Goal: Task Accomplishment & Management: Use online tool/utility

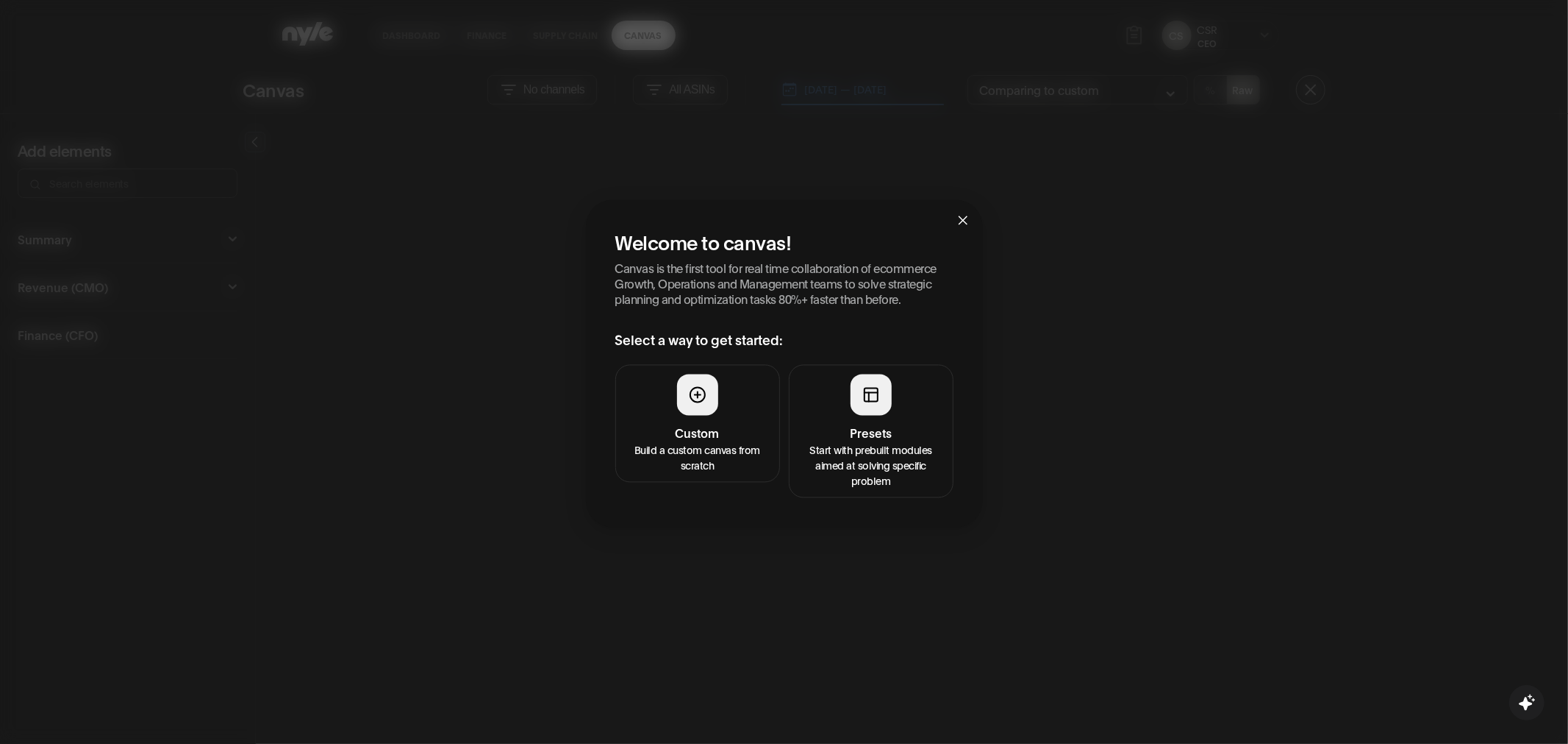
click at [848, 452] on p "Start with prebuilt modules aimed at solving specific problem" at bounding box center [871, 465] width 145 height 47
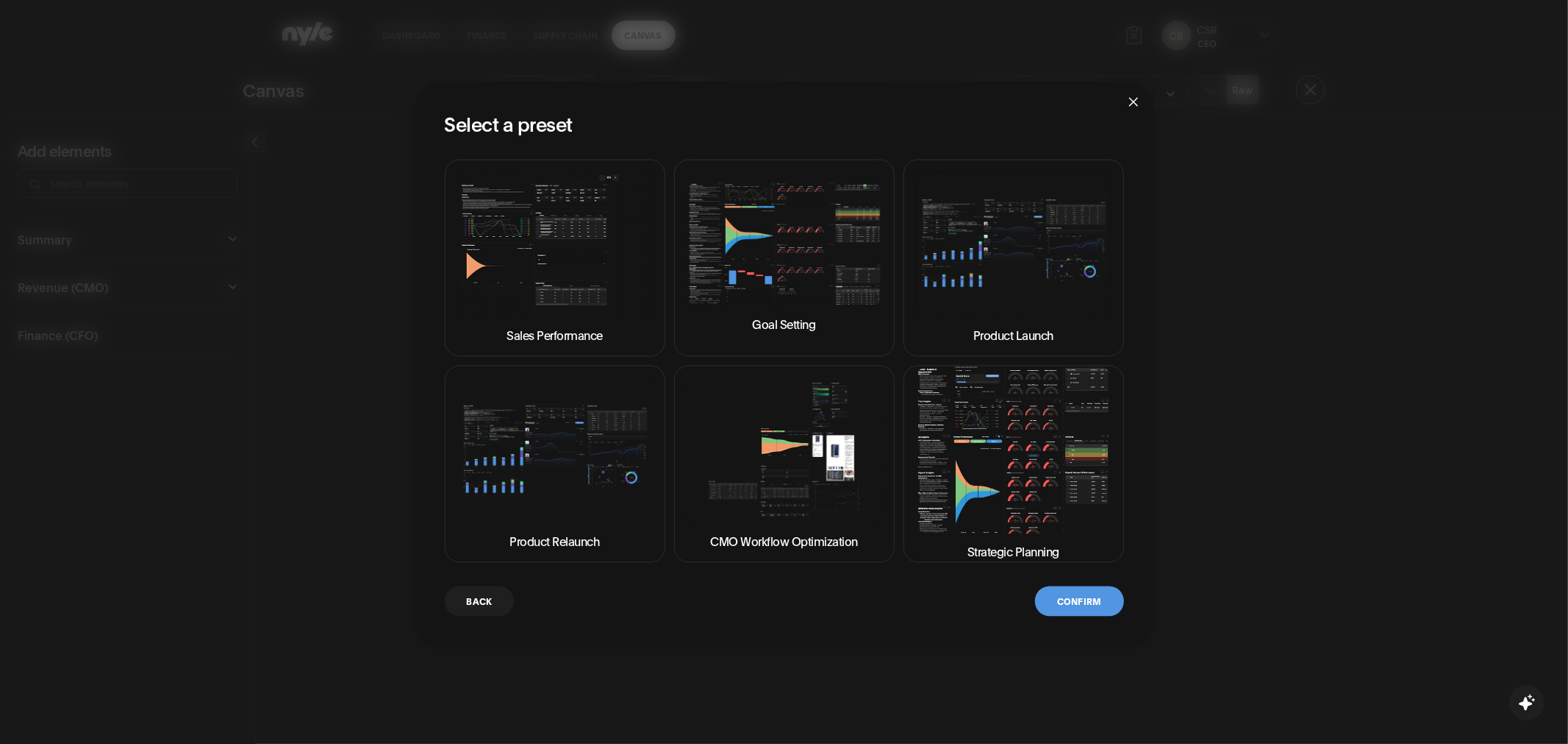
click at [959, 447] on img at bounding box center [1013, 449] width 195 height 167
click at [1065, 594] on button "Confirm" at bounding box center [1079, 601] width 88 height 30
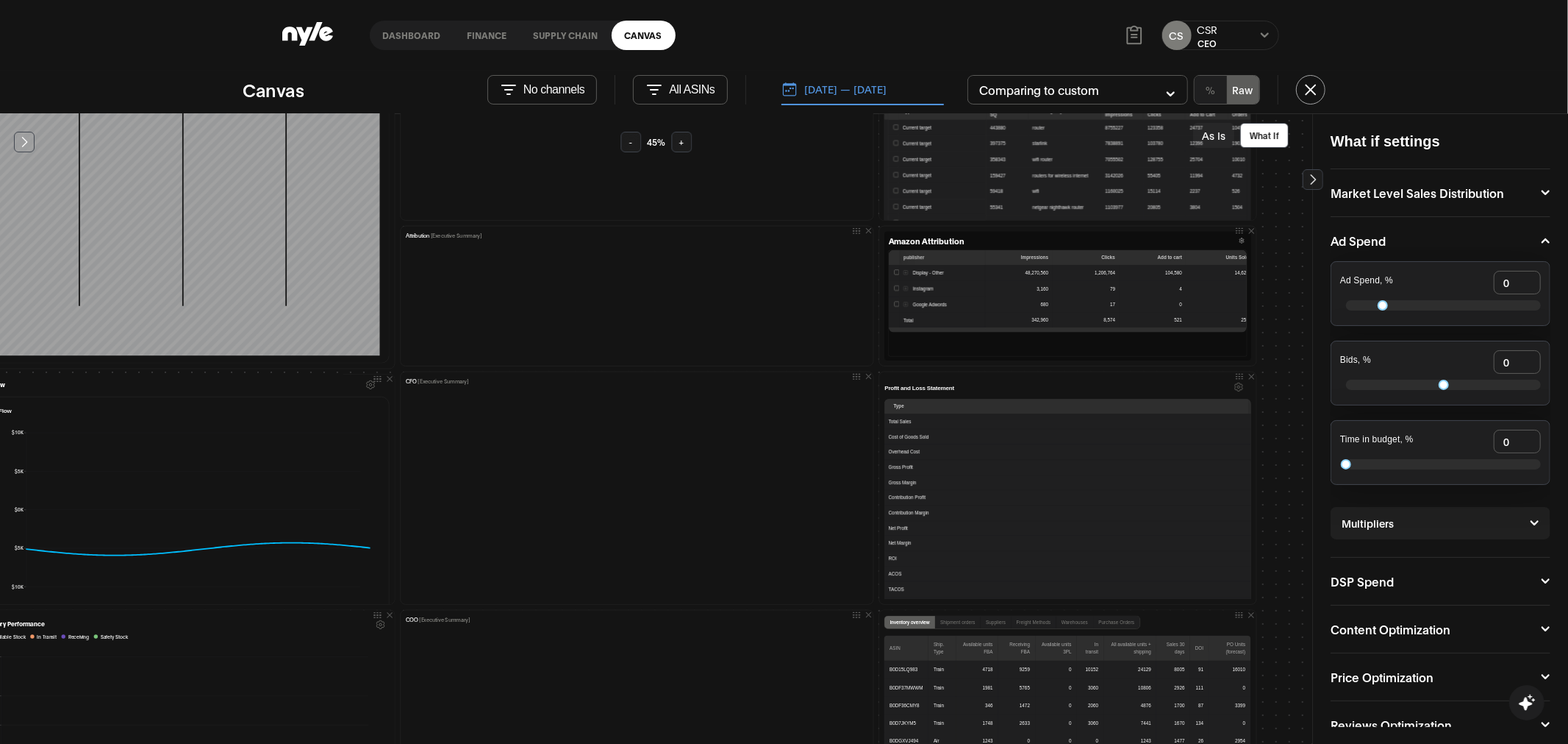
scroll to position [687, 355]
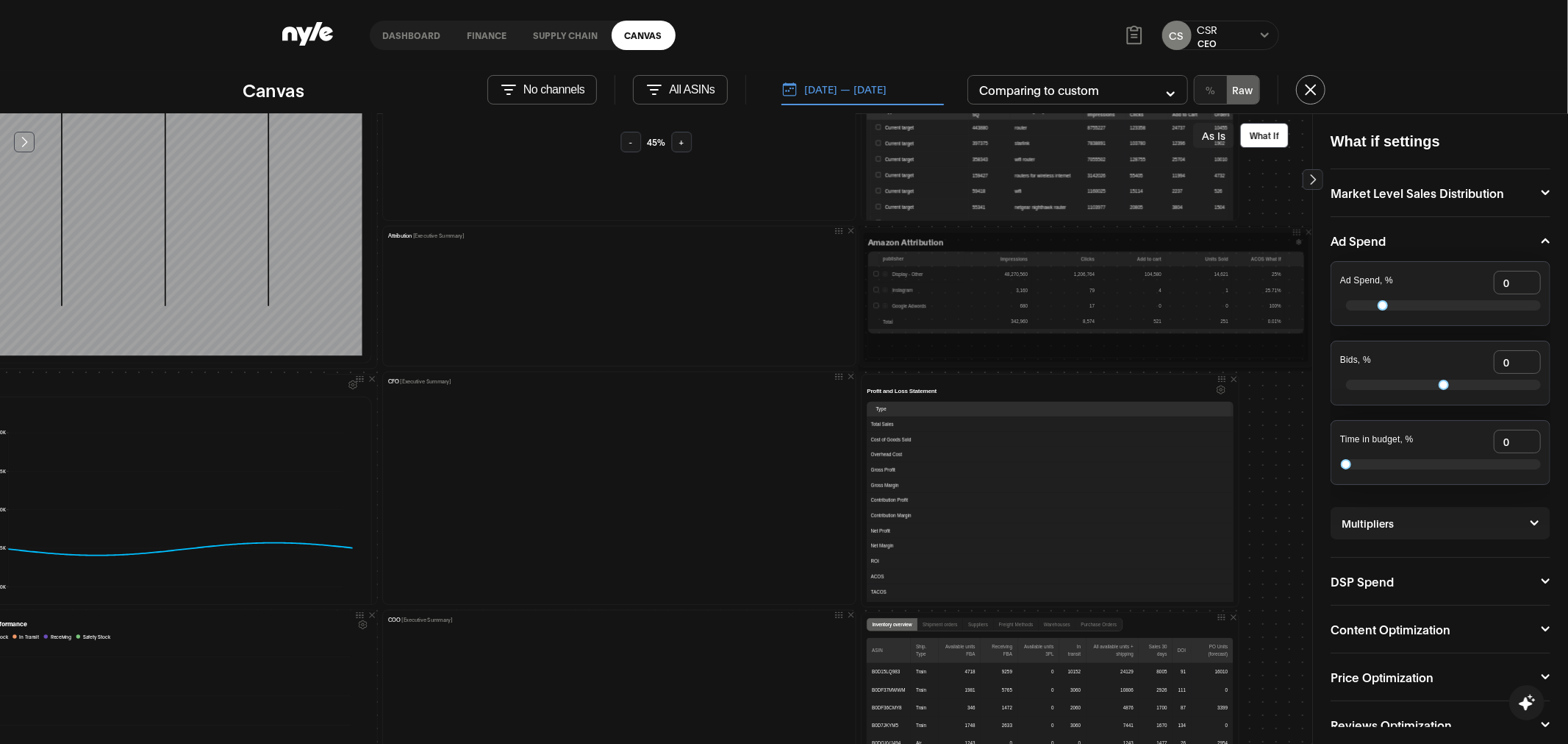
drag, startPoint x: 1229, startPoint y: 361, endPoint x: 1307, endPoint y: 360, distance: 78.0
click at [1307, 360] on div "Priority Actions Step 1 — Secure Inventory & Avoid Stockouts (Immediate — 0–7 d…" at bounding box center [656, 428] width 1312 height 630
click at [0, 0] on div at bounding box center [0, 0] width 0 height 0
drag, startPoint x: 1224, startPoint y: 364, endPoint x: 1313, endPoint y: 366, distance: 89.0
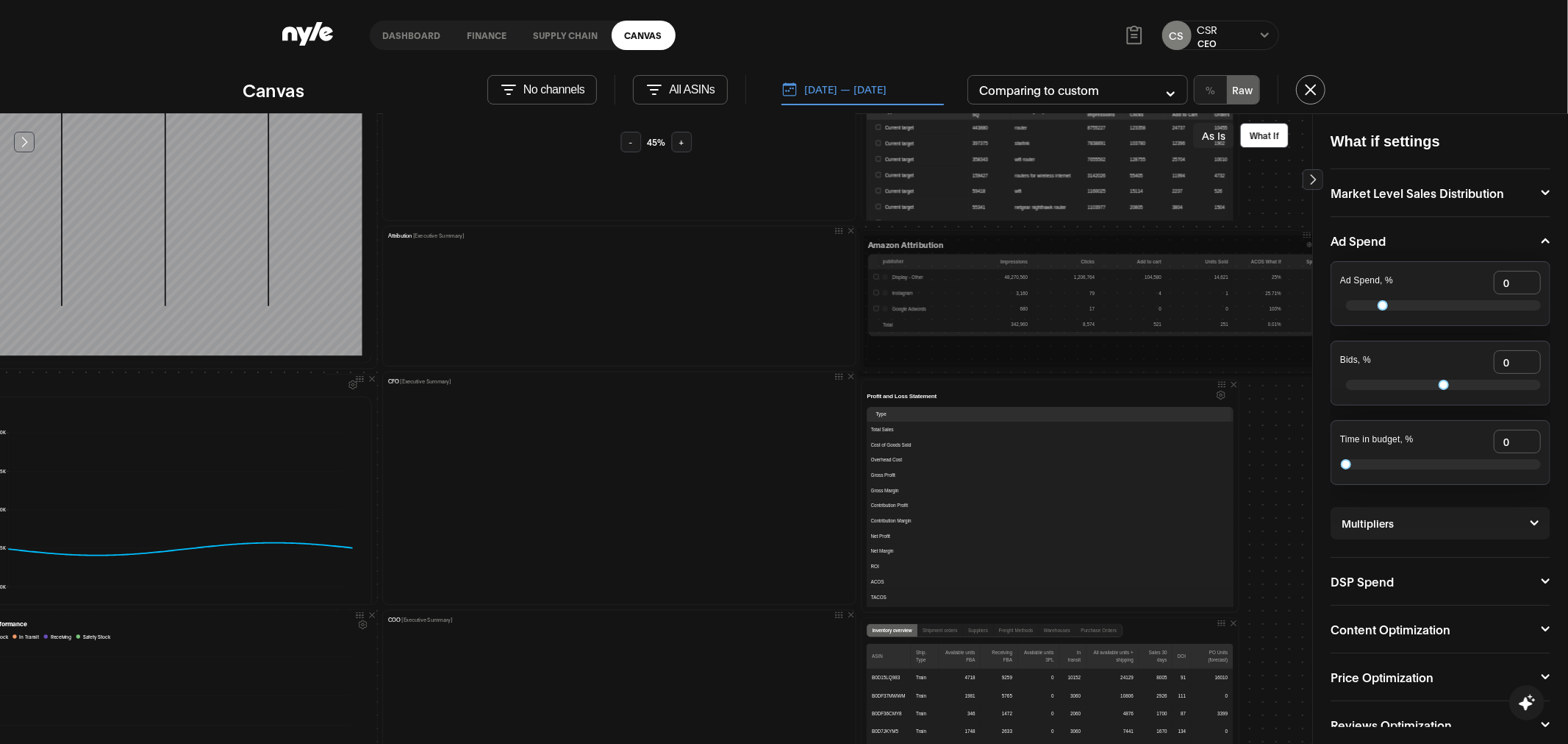
click at [1313, 366] on div "Add elements Summary Executive Summary 7 Full Summary Total Organic Ad COO Mark…" at bounding box center [784, 428] width 1568 height 630
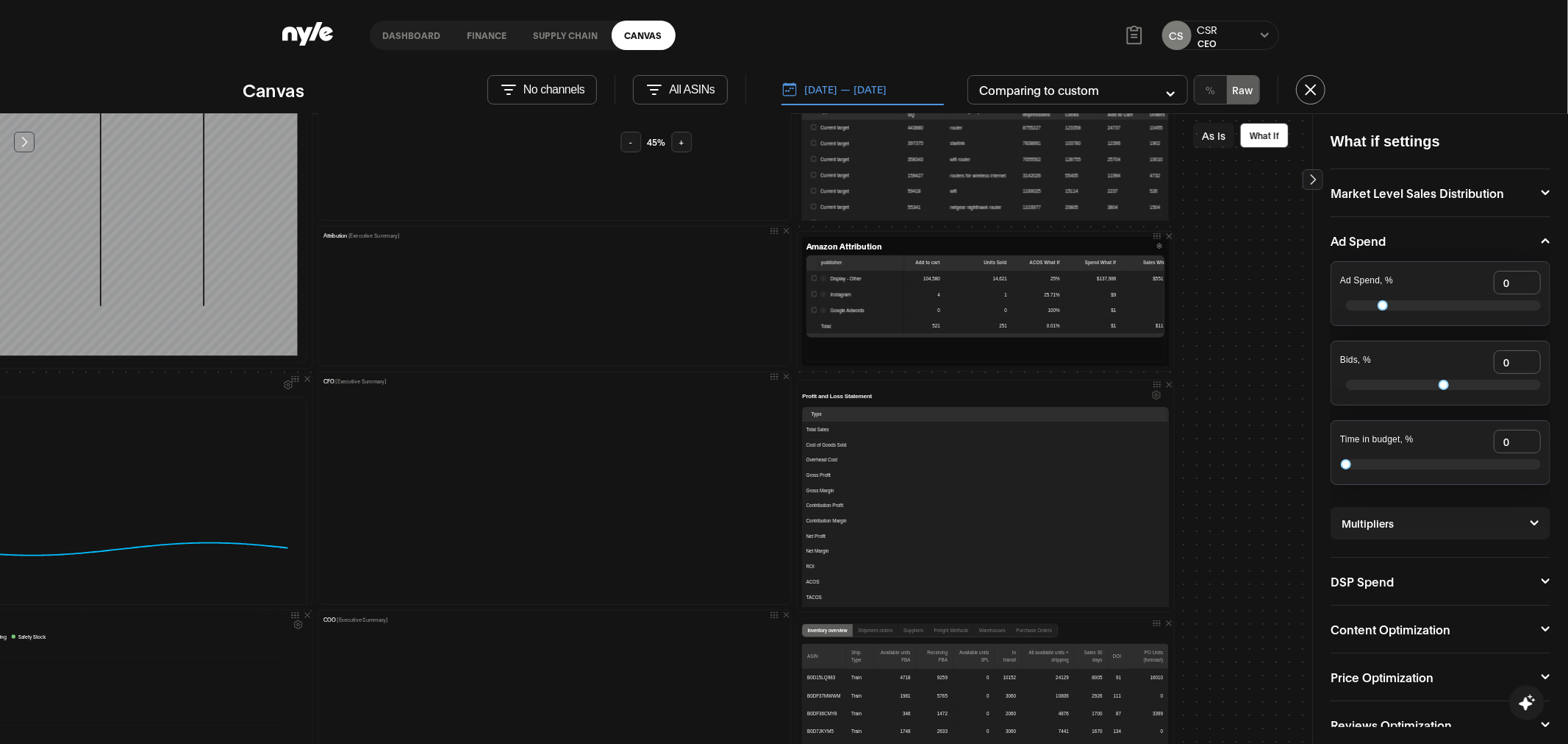
scroll to position [0, 372]
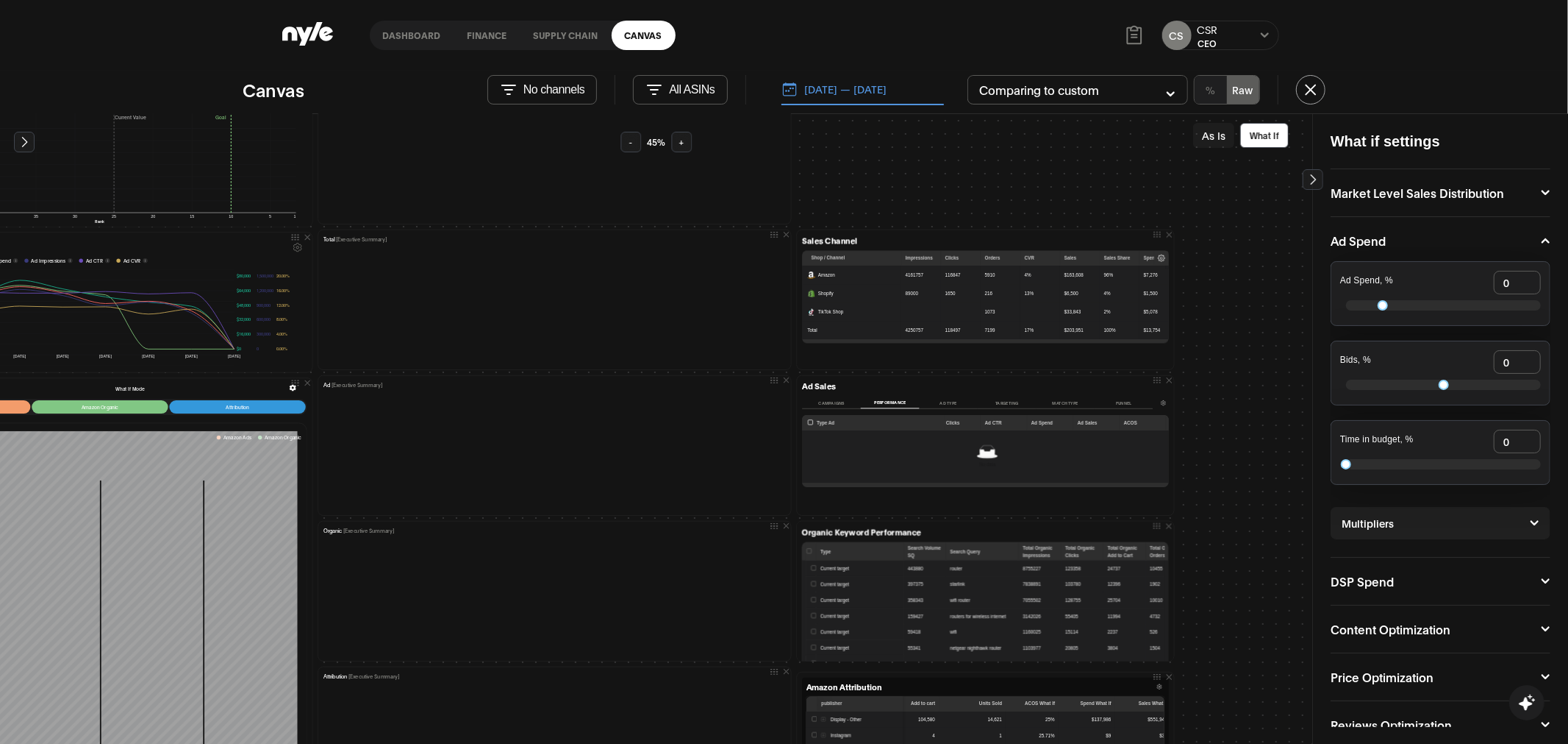
click at [849, 90] on button "[DATE] — [DATE]" at bounding box center [863, 89] width 163 height 31
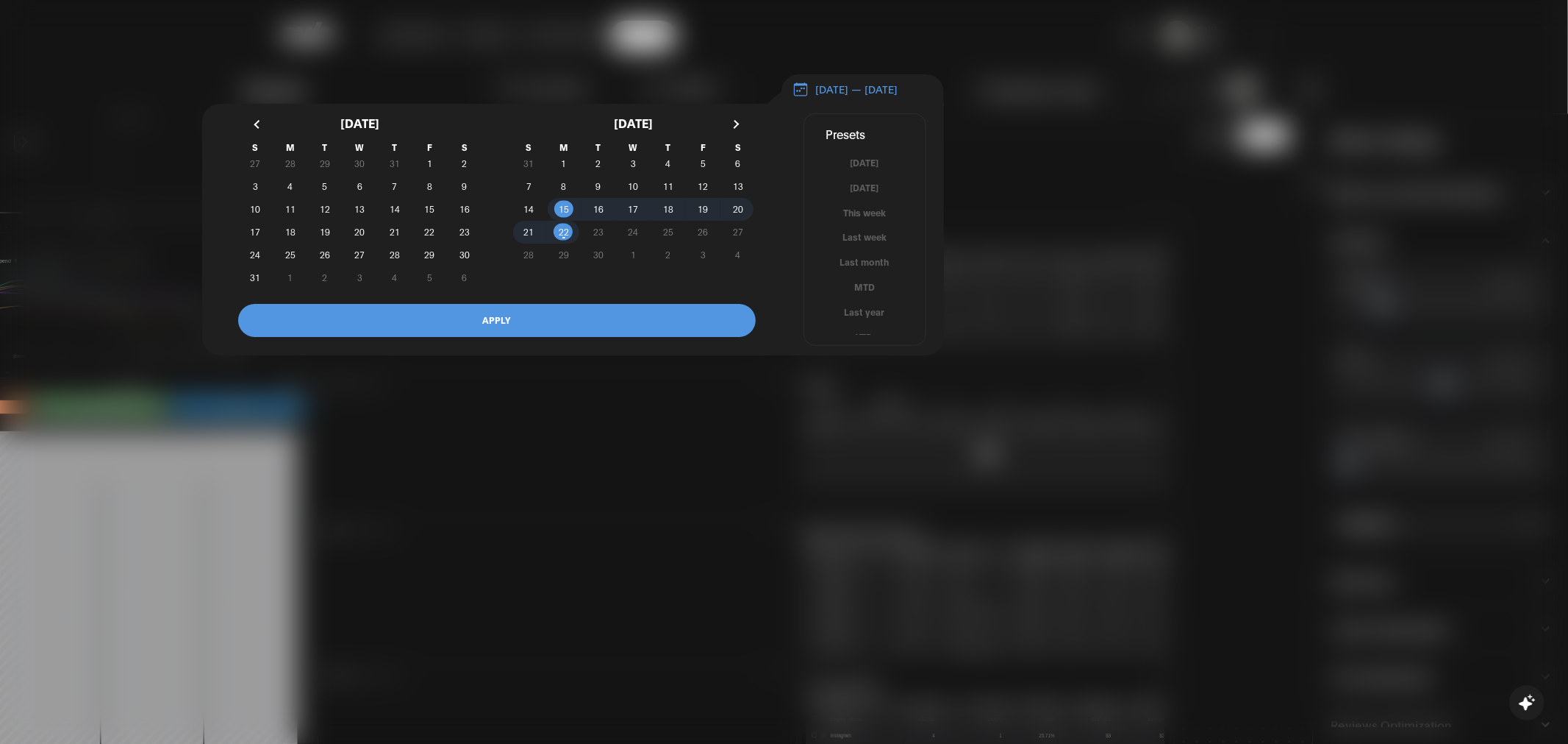
click at [583, 86] on div at bounding box center [784, 372] width 1568 height 744
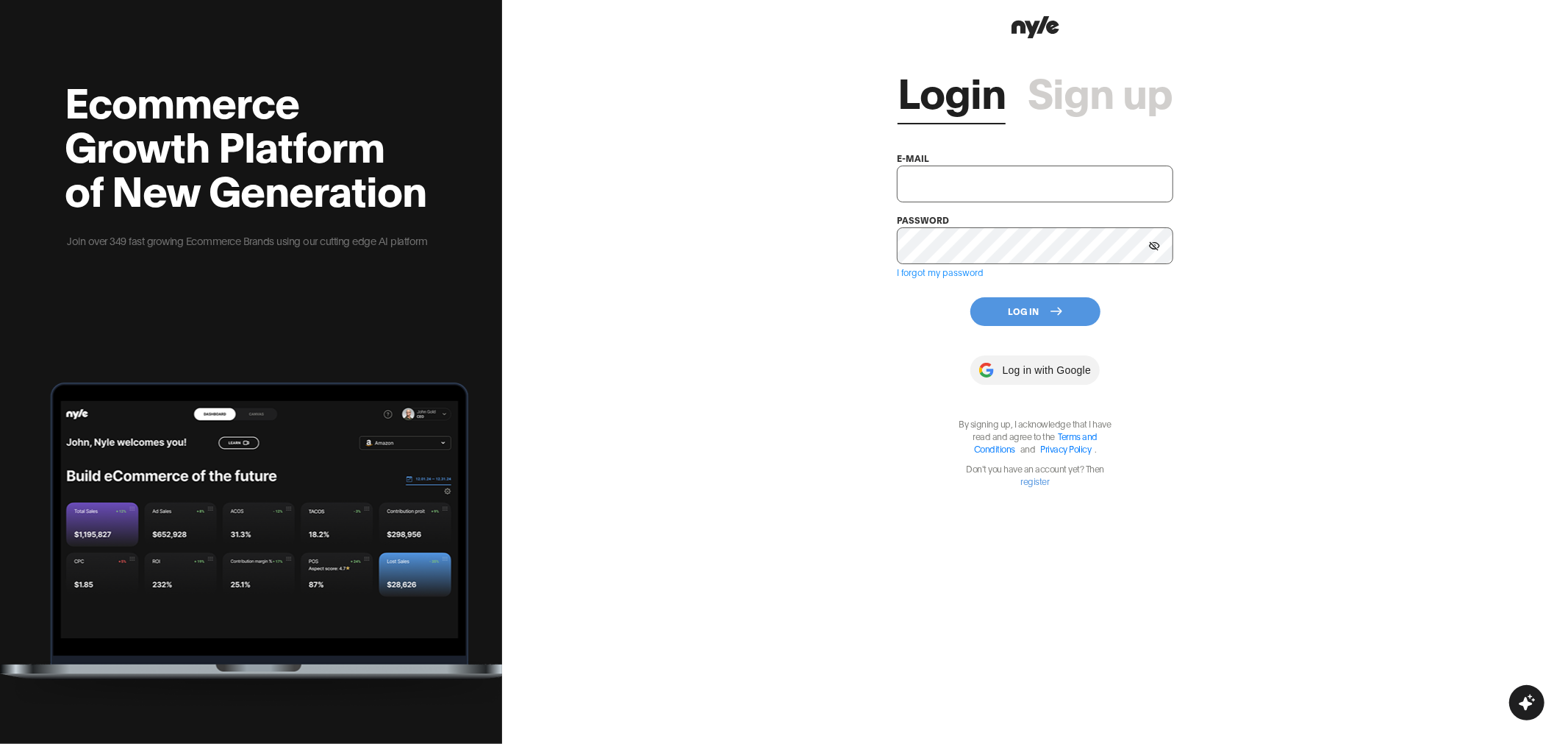
type input "[EMAIL_ADDRESS]"
click at [1011, 307] on button "Log In" at bounding box center [1036, 311] width 130 height 29
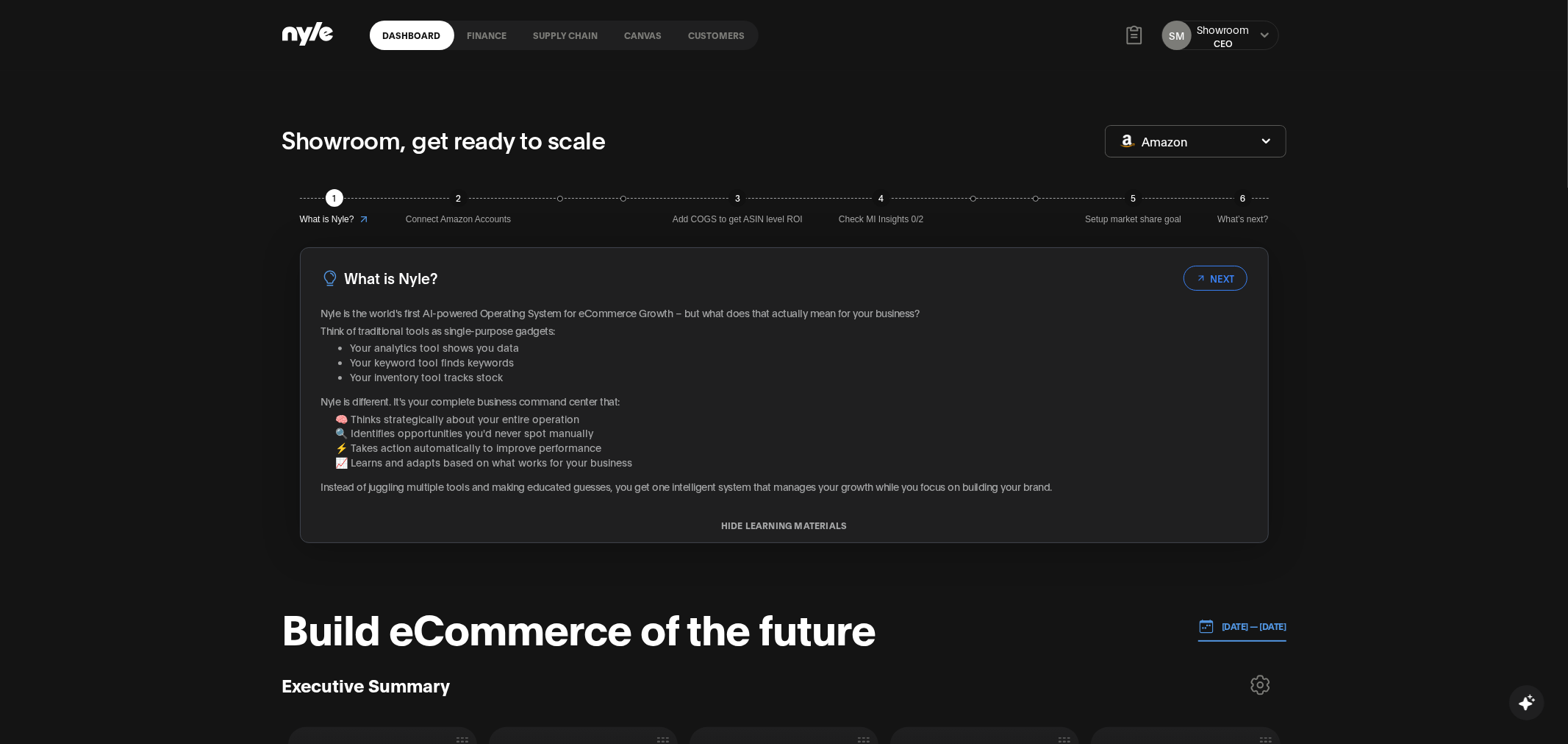
click at [709, 36] on link "Customers" at bounding box center [717, 35] width 83 height 30
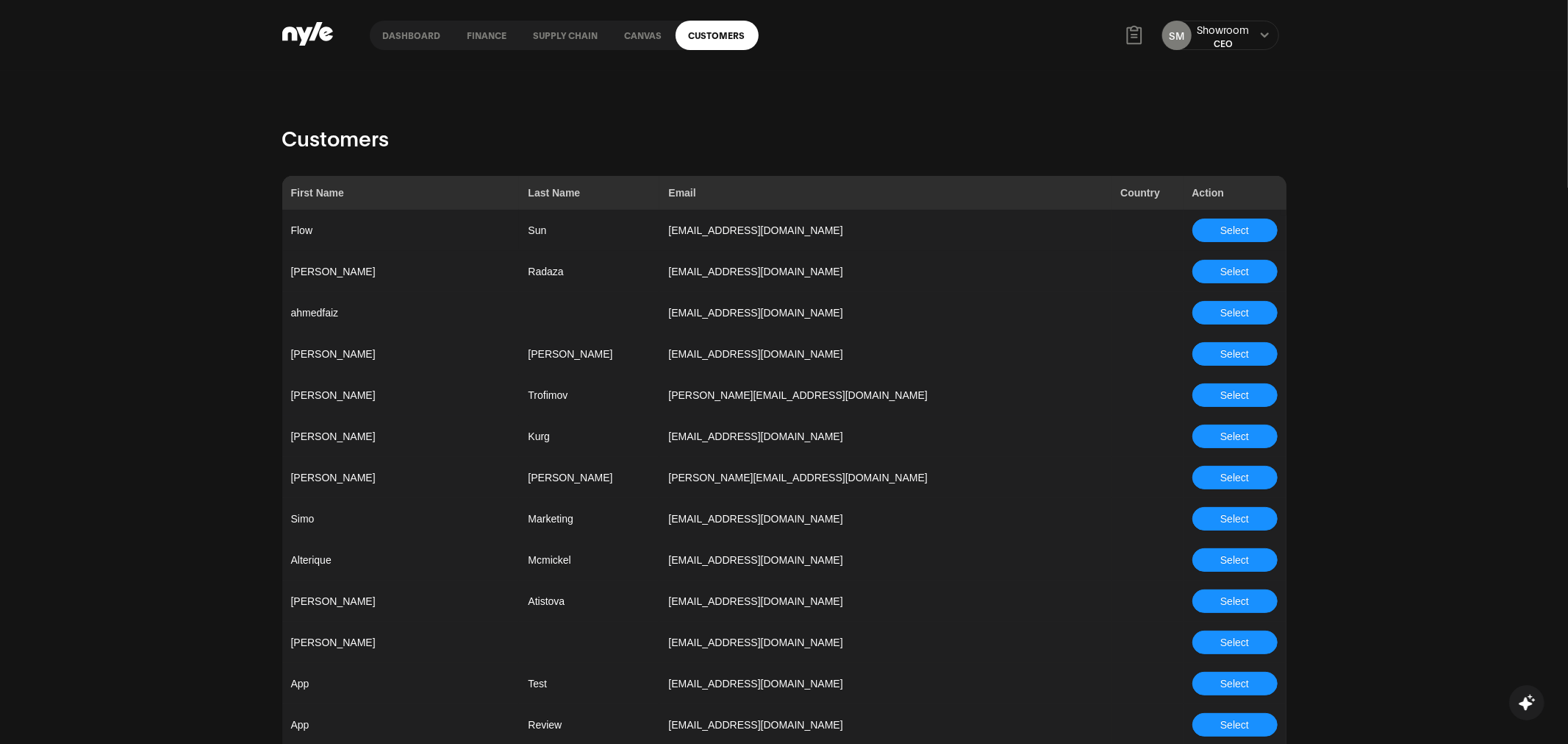
scroll to position [1175, 0]
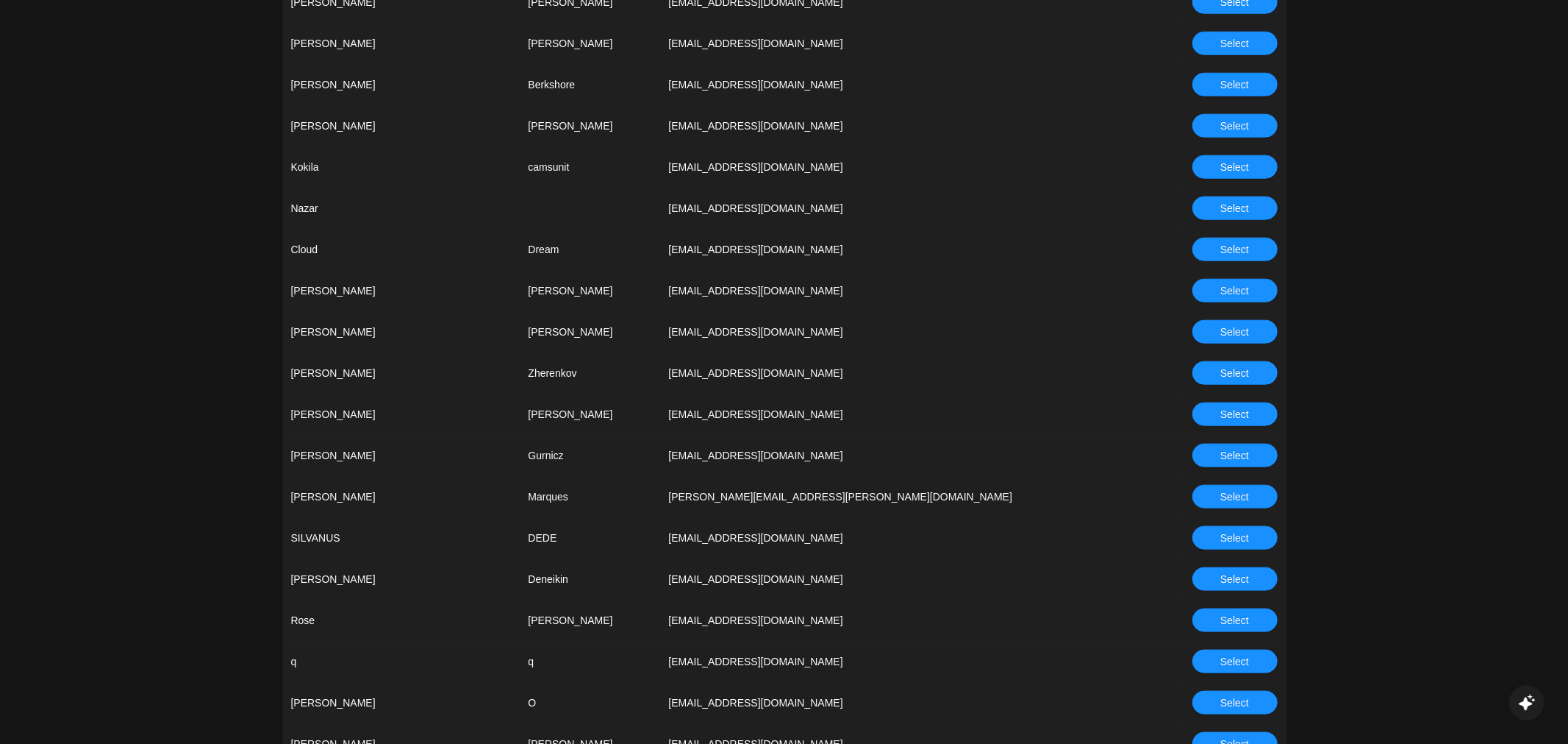
click at [1236, 372] on span "Select" at bounding box center [1234, 372] width 29 height 16
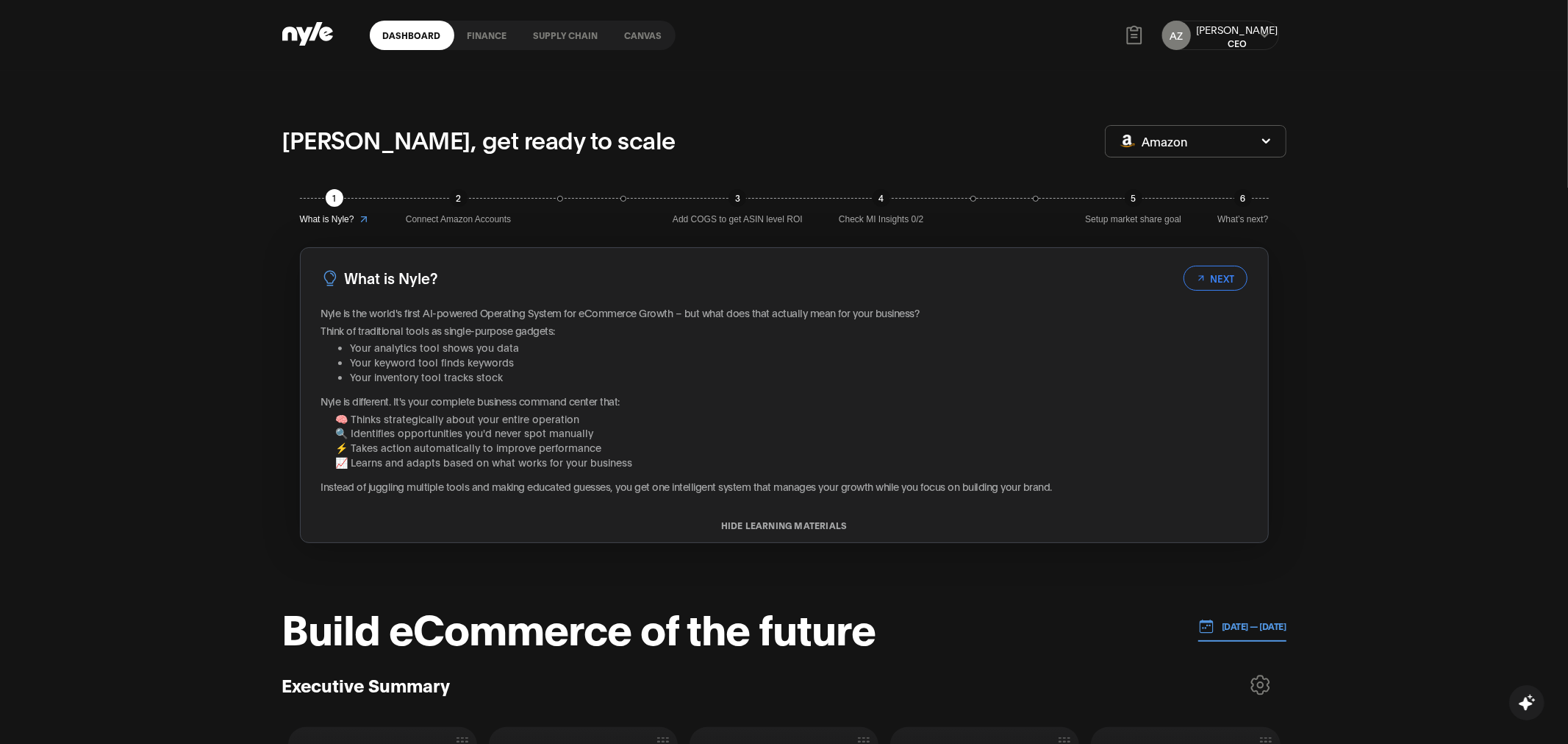
click at [628, 35] on link "Canvas" at bounding box center [643, 35] width 64 height 30
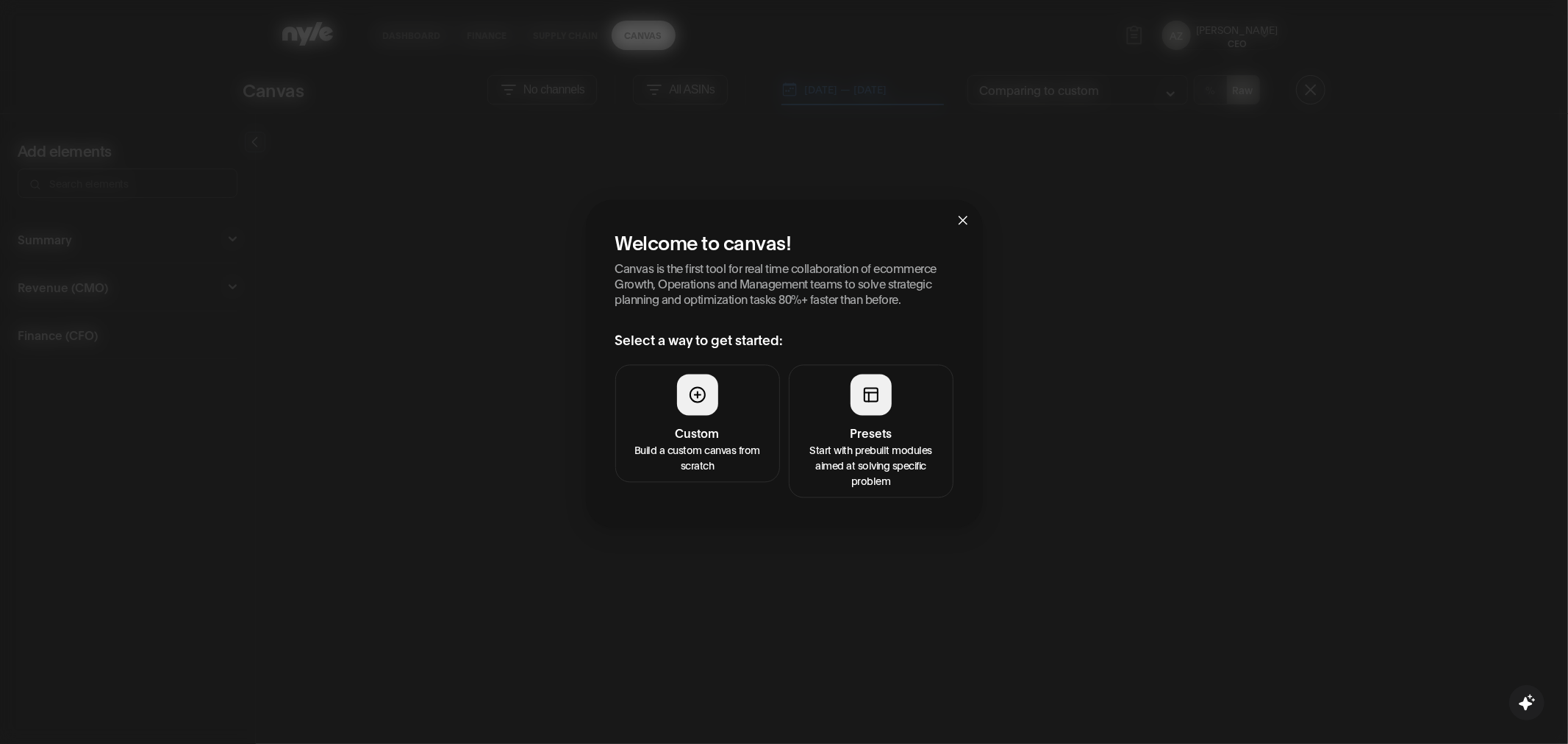
click at [879, 440] on h4 "Presets" at bounding box center [871, 432] width 145 height 18
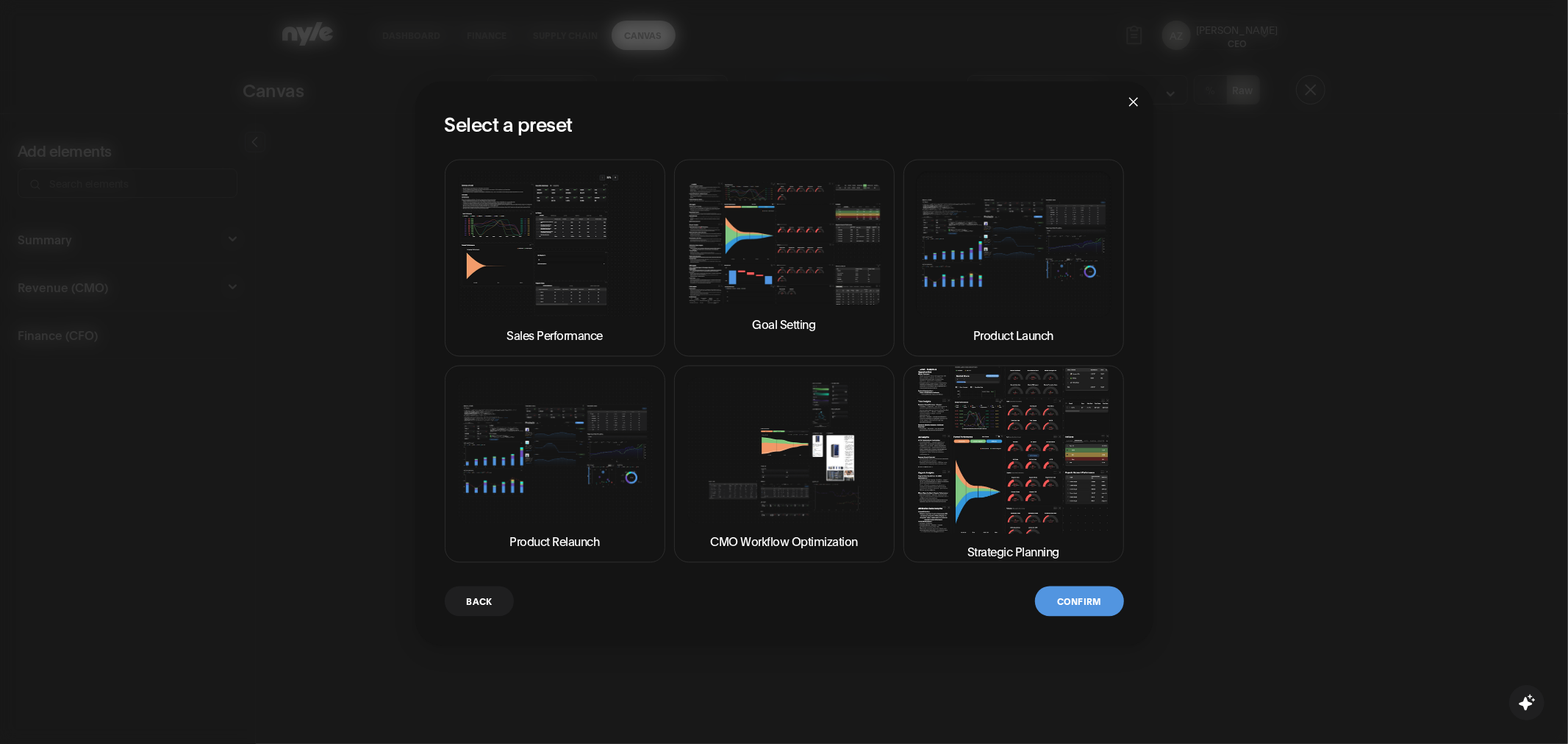
click at [976, 459] on img at bounding box center [1013, 449] width 195 height 167
click at [1063, 611] on button "Confirm" at bounding box center [1079, 601] width 88 height 30
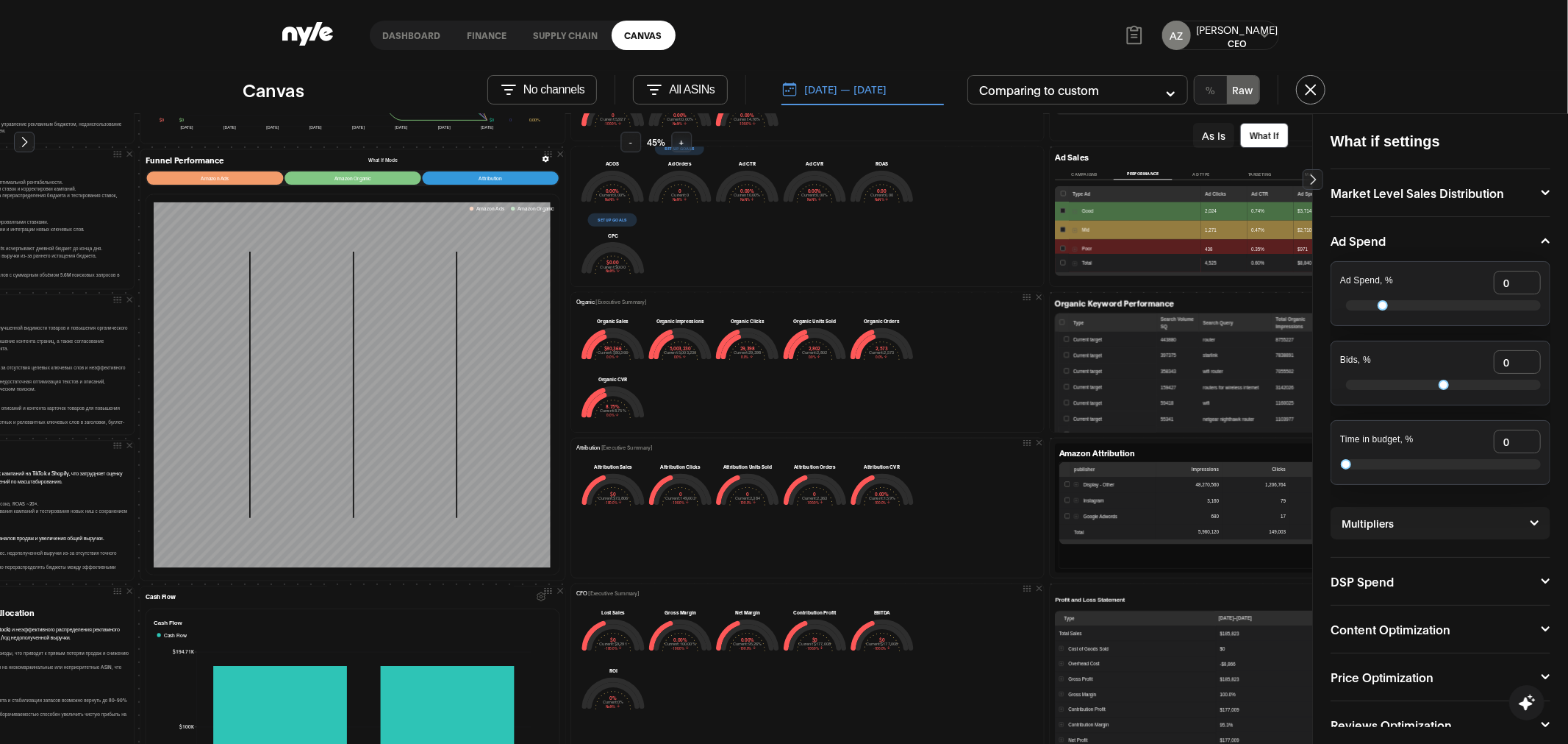
scroll to position [475, 169]
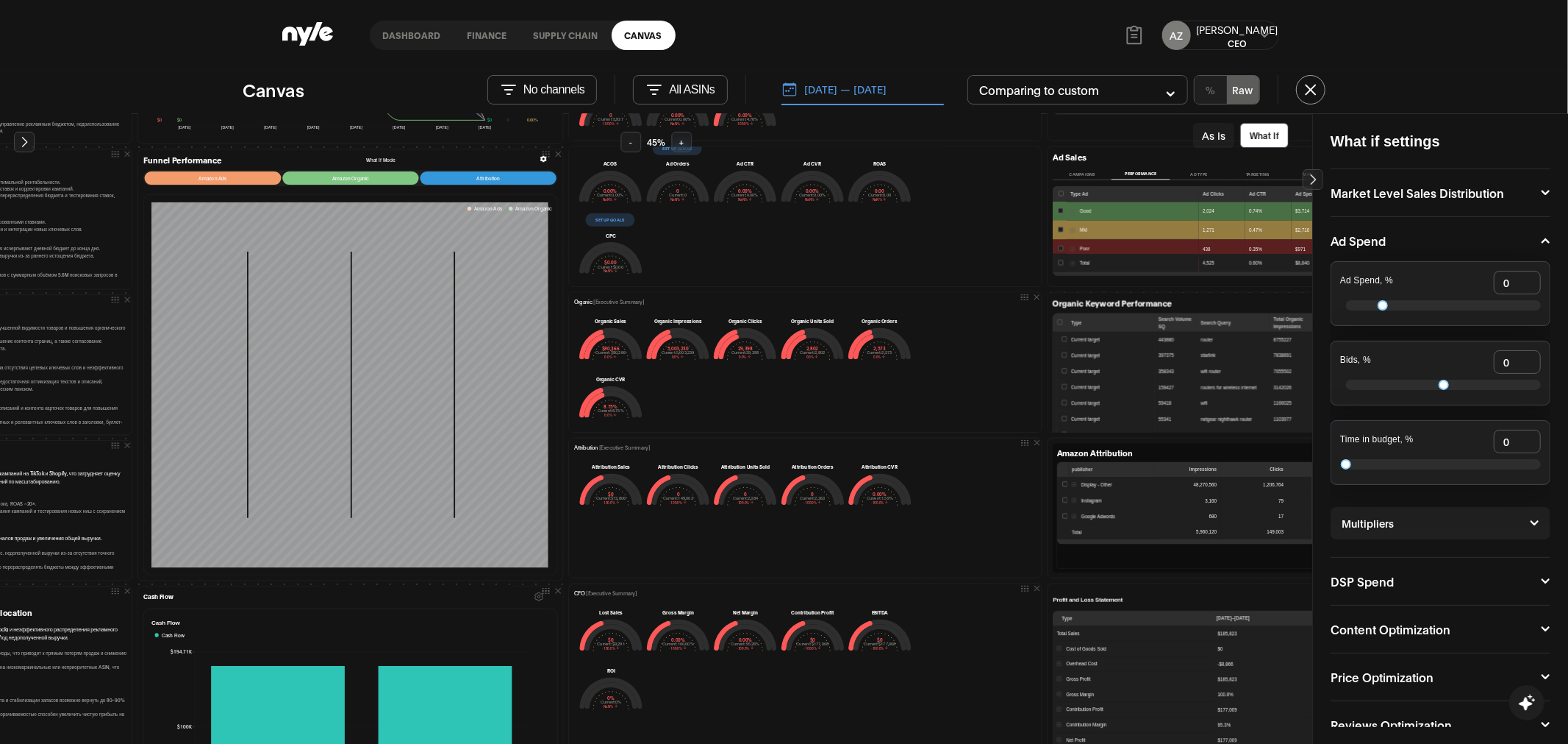
click at [630, 142] on button "-" at bounding box center [631, 142] width 20 height 20
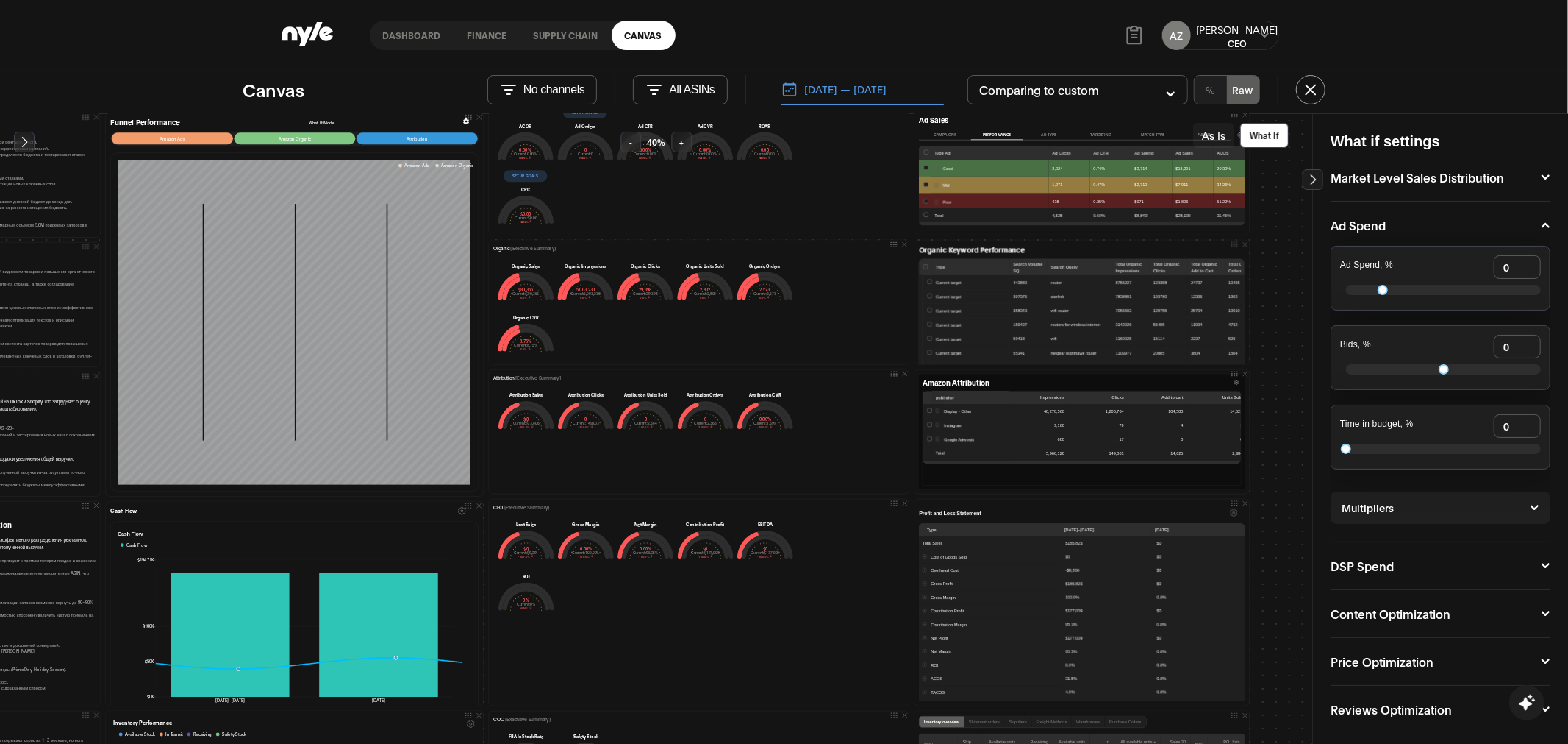
scroll to position [17, 0]
